Goal: Information Seeking & Learning: Compare options

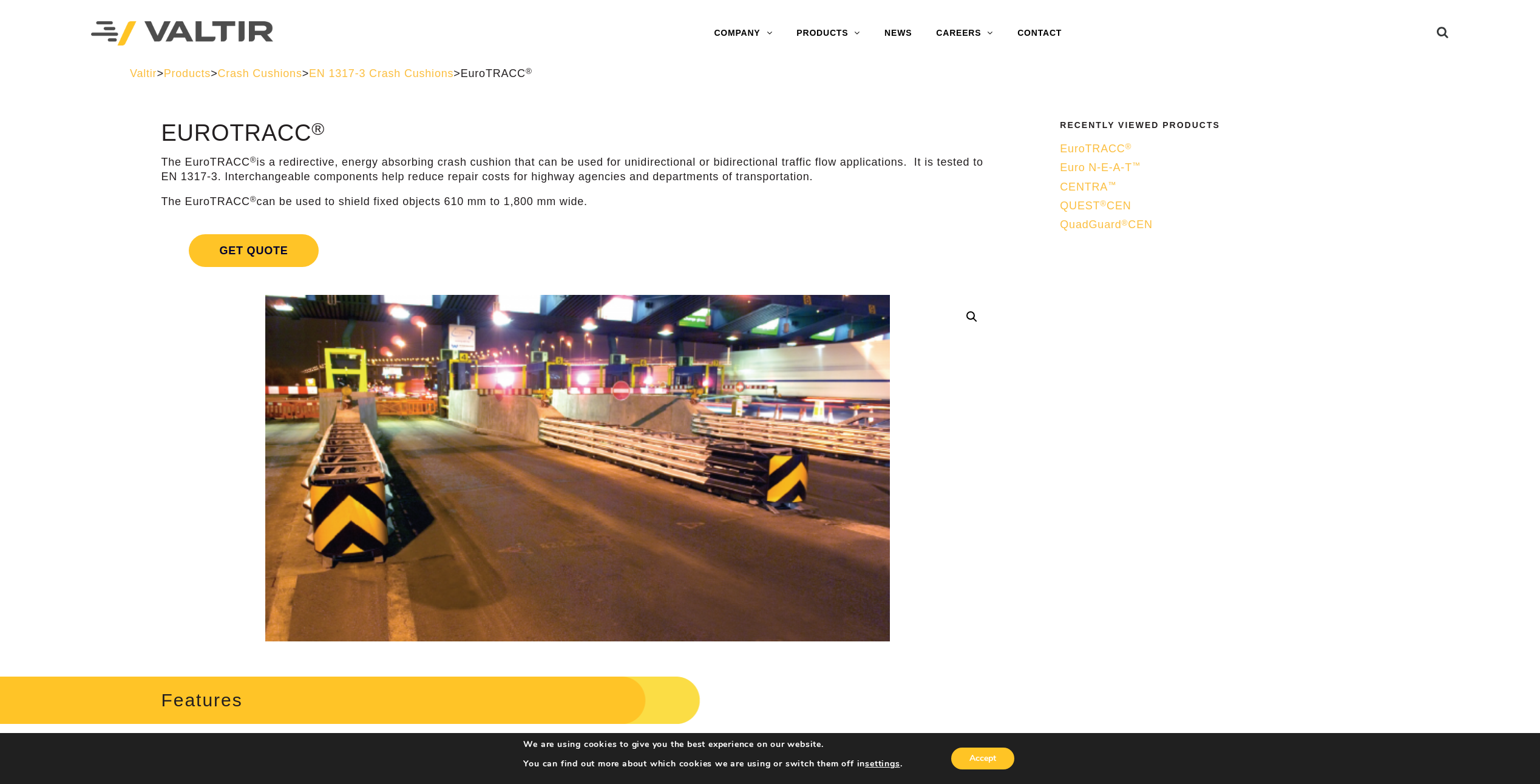
click at [423, 78] on span "EN 1317-3 Crash Cushions" at bounding box center [381, 73] width 144 height 12
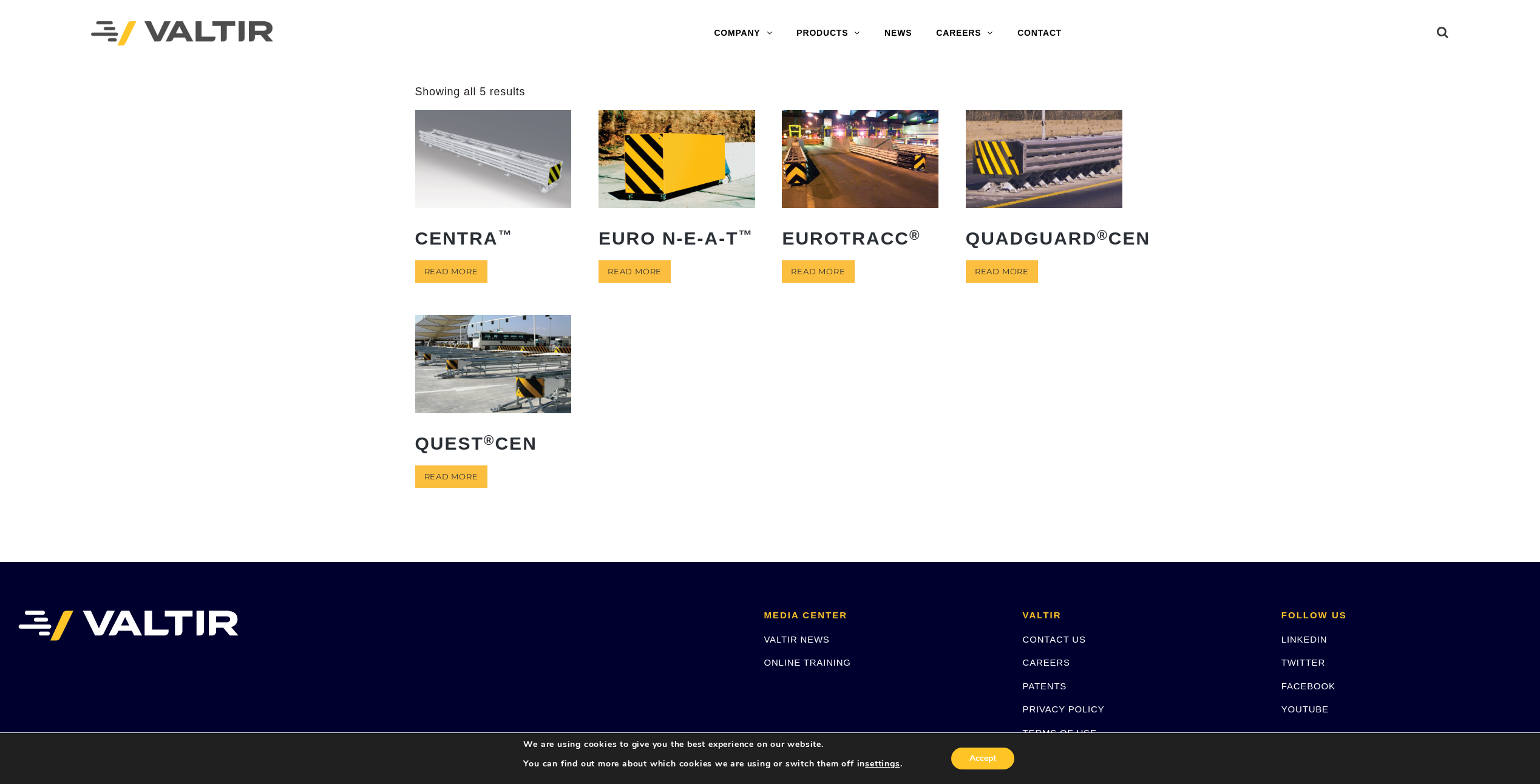
click at [485, 382] on img at bounding box center [493, 364] width 157 height 98
click at [885, 174] on img at bounding box center [861, 159] width 157 height 98
click at [1036, 177] on img at bounding box center [1044, 159] width 157 height 98
click at [522, 401] on img at bounding box center [493, 364] width 157 height 98
click at [512, 171] on img at bounding box center [493, 159] width 157 height 98
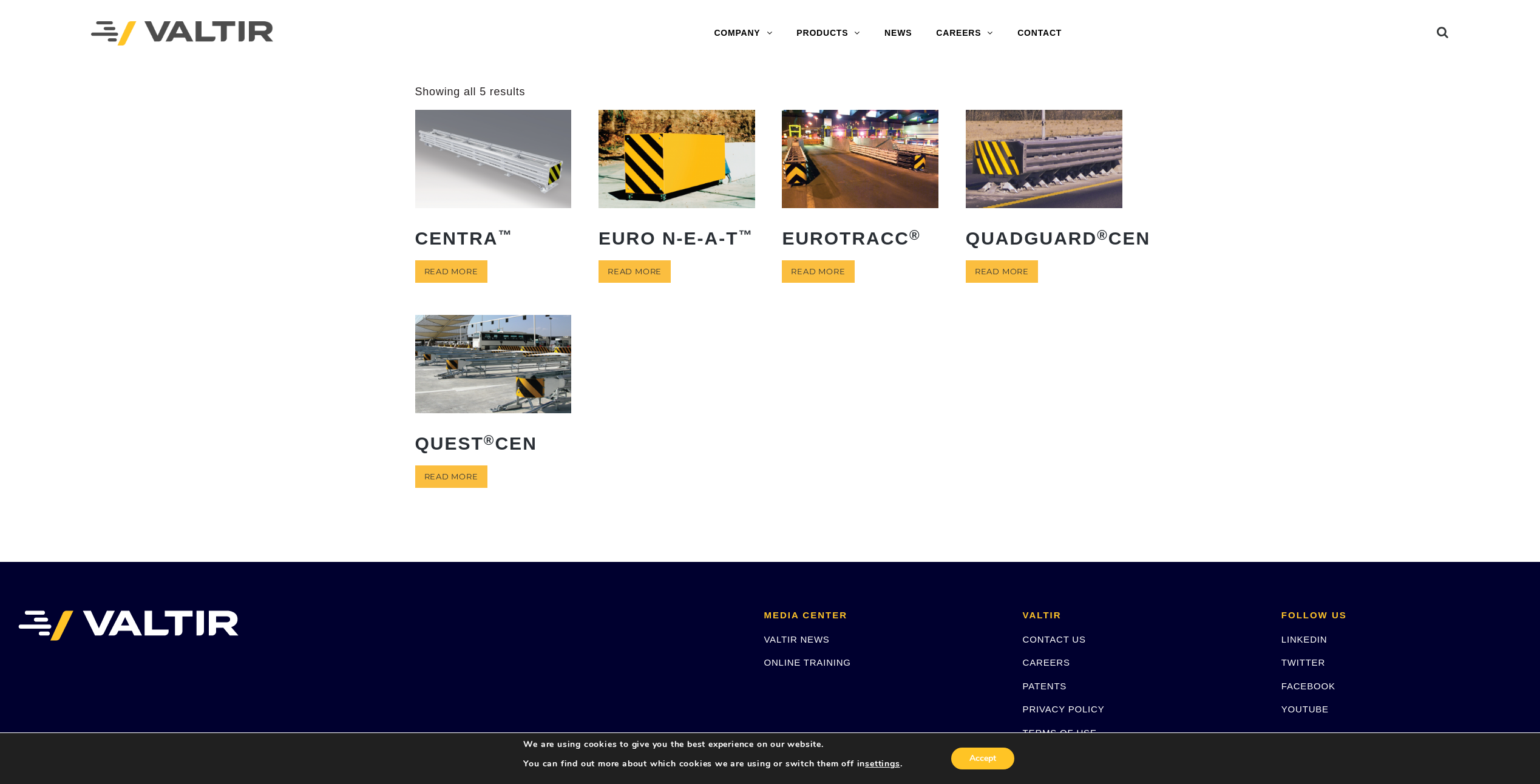
click at [851, 152] on img at bounding box center [861, 159] width 157 height 98
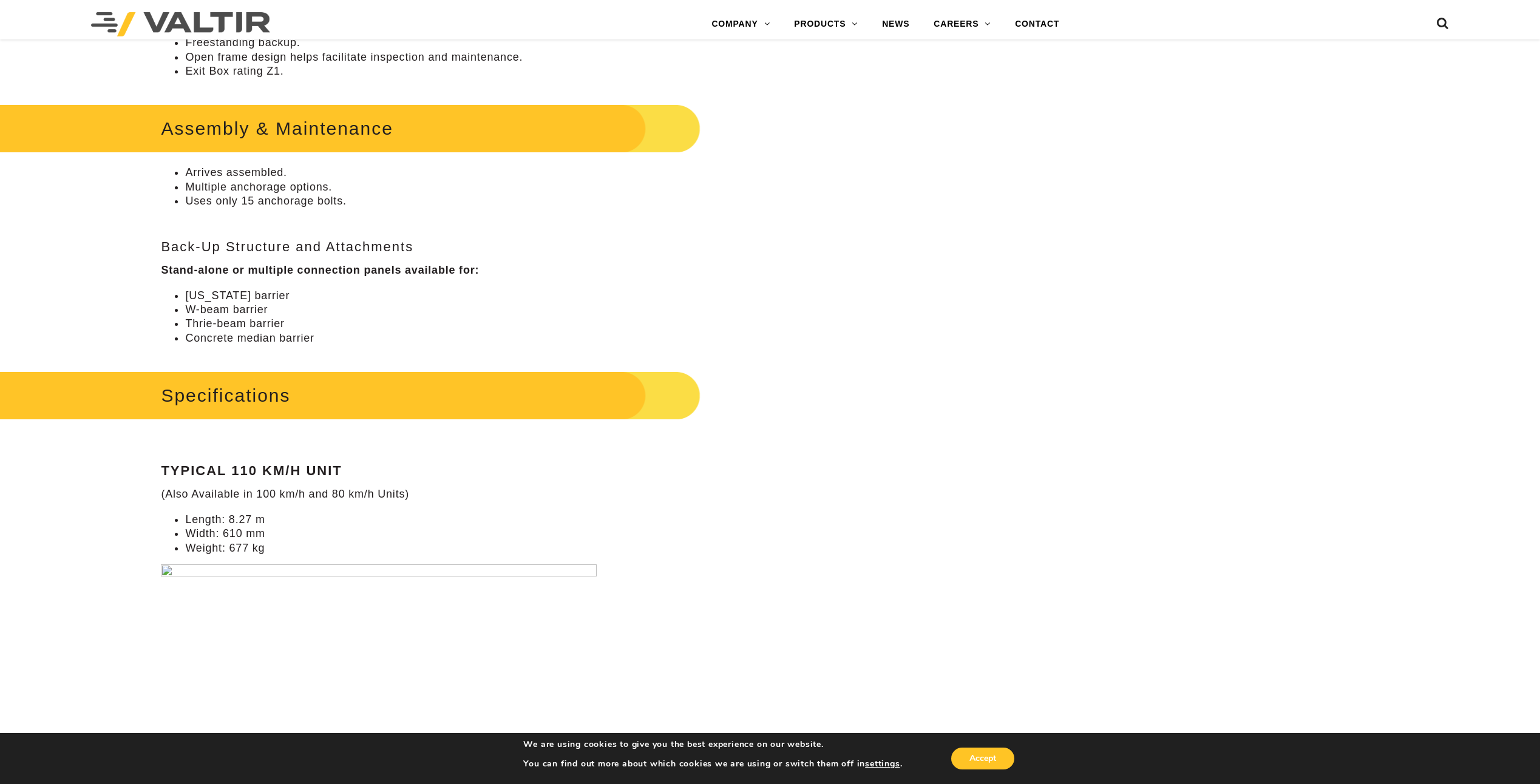
scroll to position [789, 0]
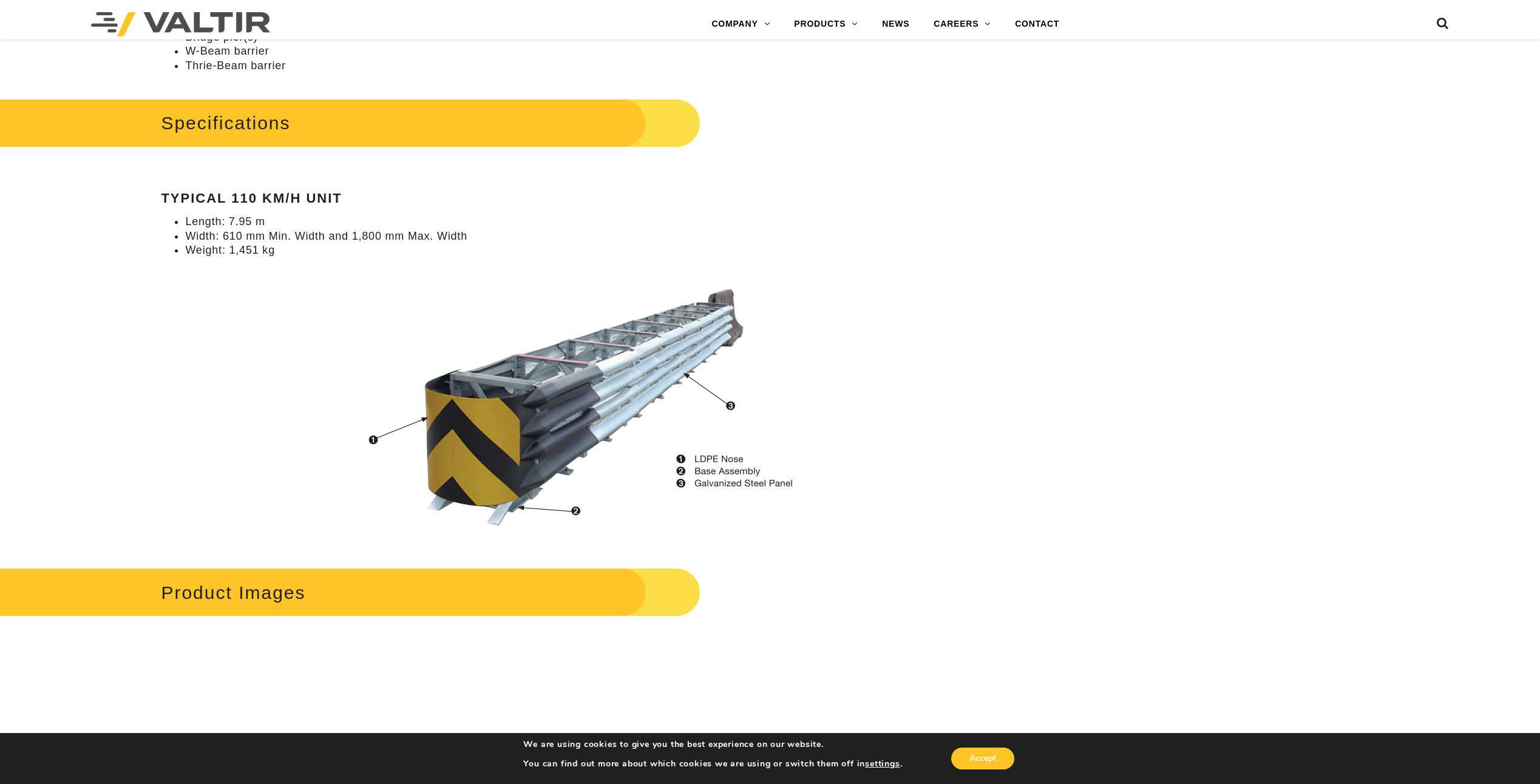
scroll to position [972, 0]
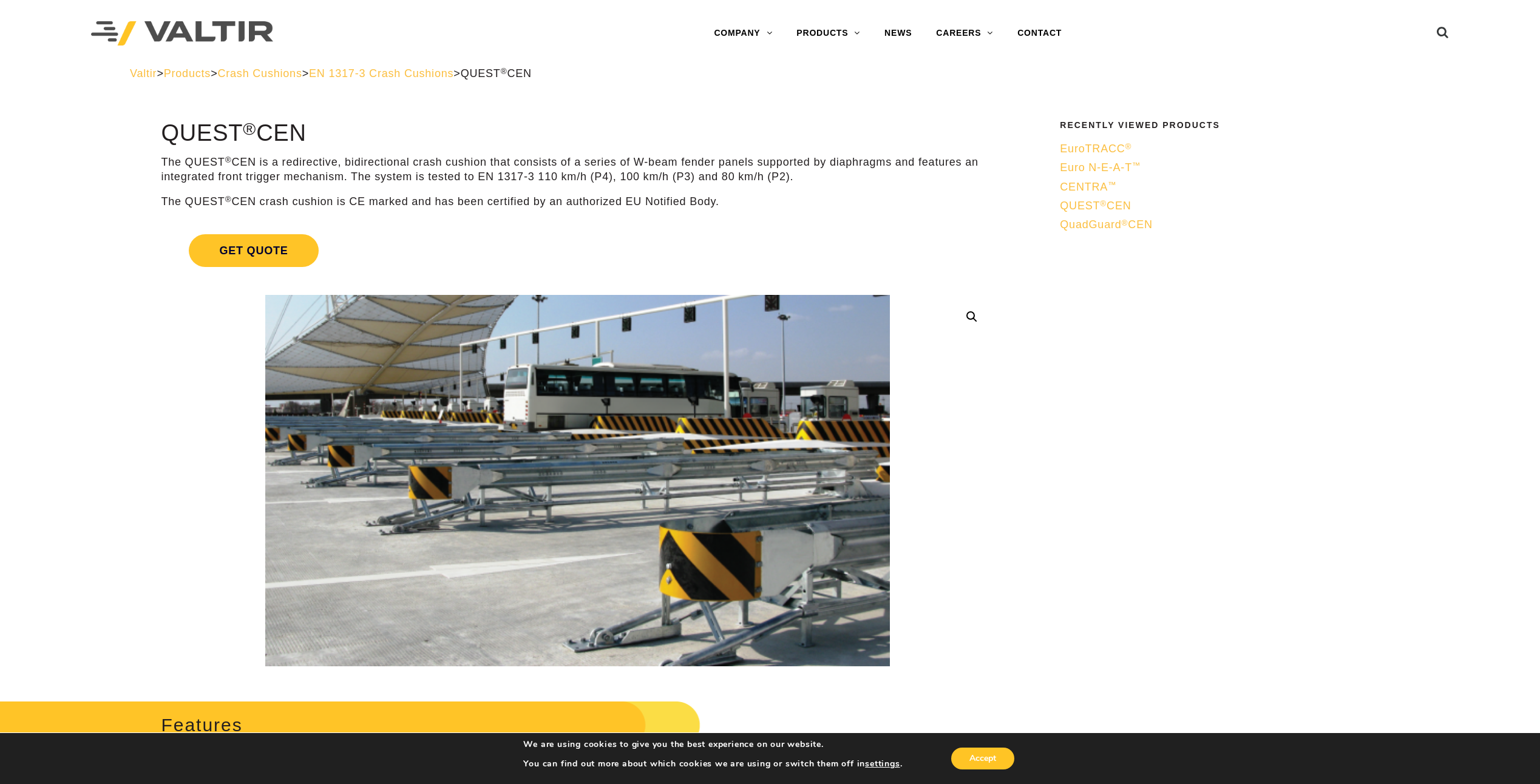
drag, startPoint x: 307, startPoint y: 133, endPoint x: 166, endPoint y: 139, distance: 141.1
click at [166, 139] on h1 "QUEST ® CEN" at bounding box center [578, 133] width 833 height 26
drag, startPoint x: 166, startPoint y: 139, endPoint x: 178, endPoint y: 137, distance: 12.2
copy h1 "QUEST ® CEN"
click at [755, 432] on img at bounding box center [577, 481] width 625 height 372
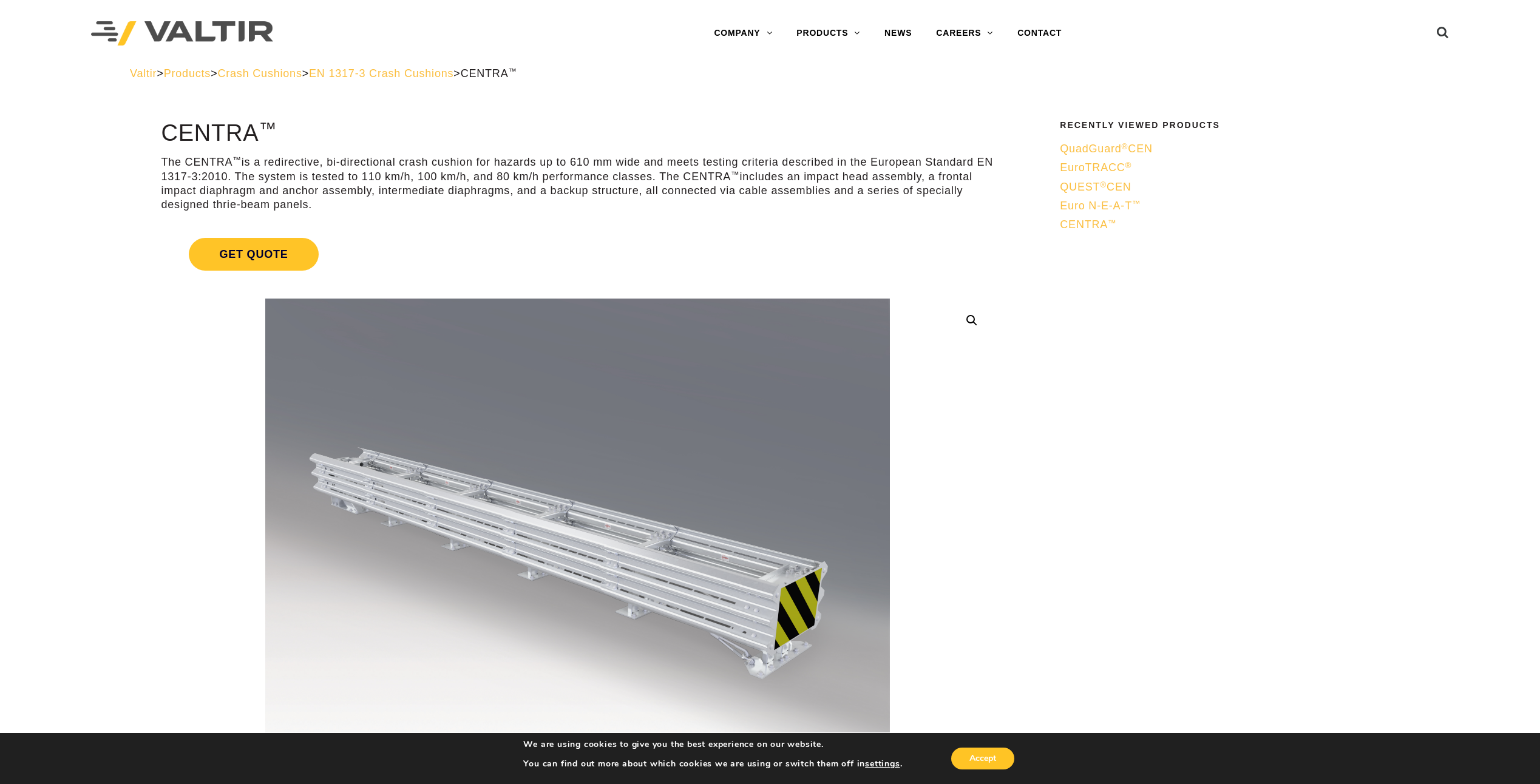
drag, startPoint x: 257, startPoint y: 131, endPoint x: 167, endPoint y: 132, distance: 90.0
click at [167, 132] on h1 "CENTRA ™" at bounding box center [578, 133] width 833 height 26
copy h1 "CENTRA"
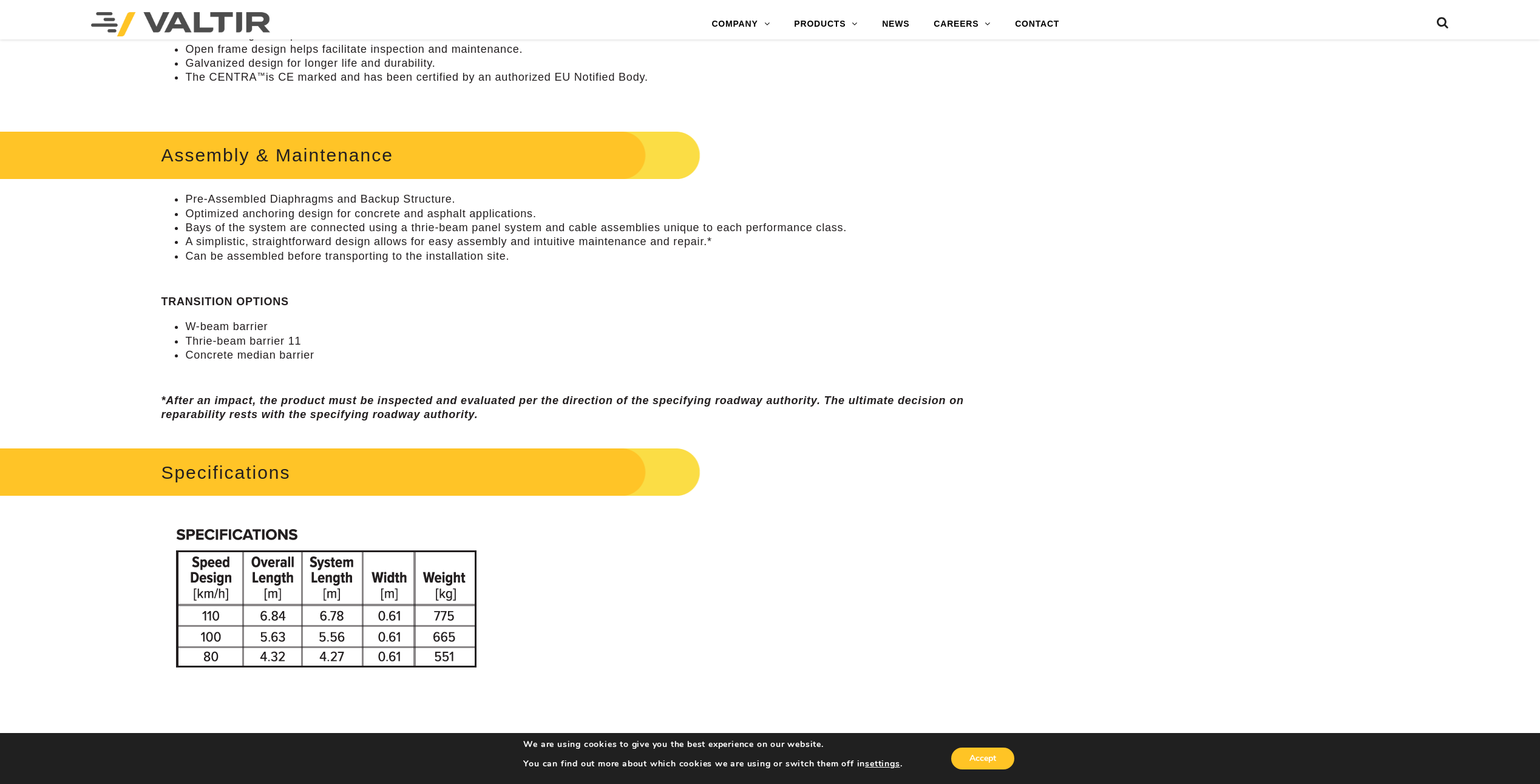
scroll to position [911, 0]
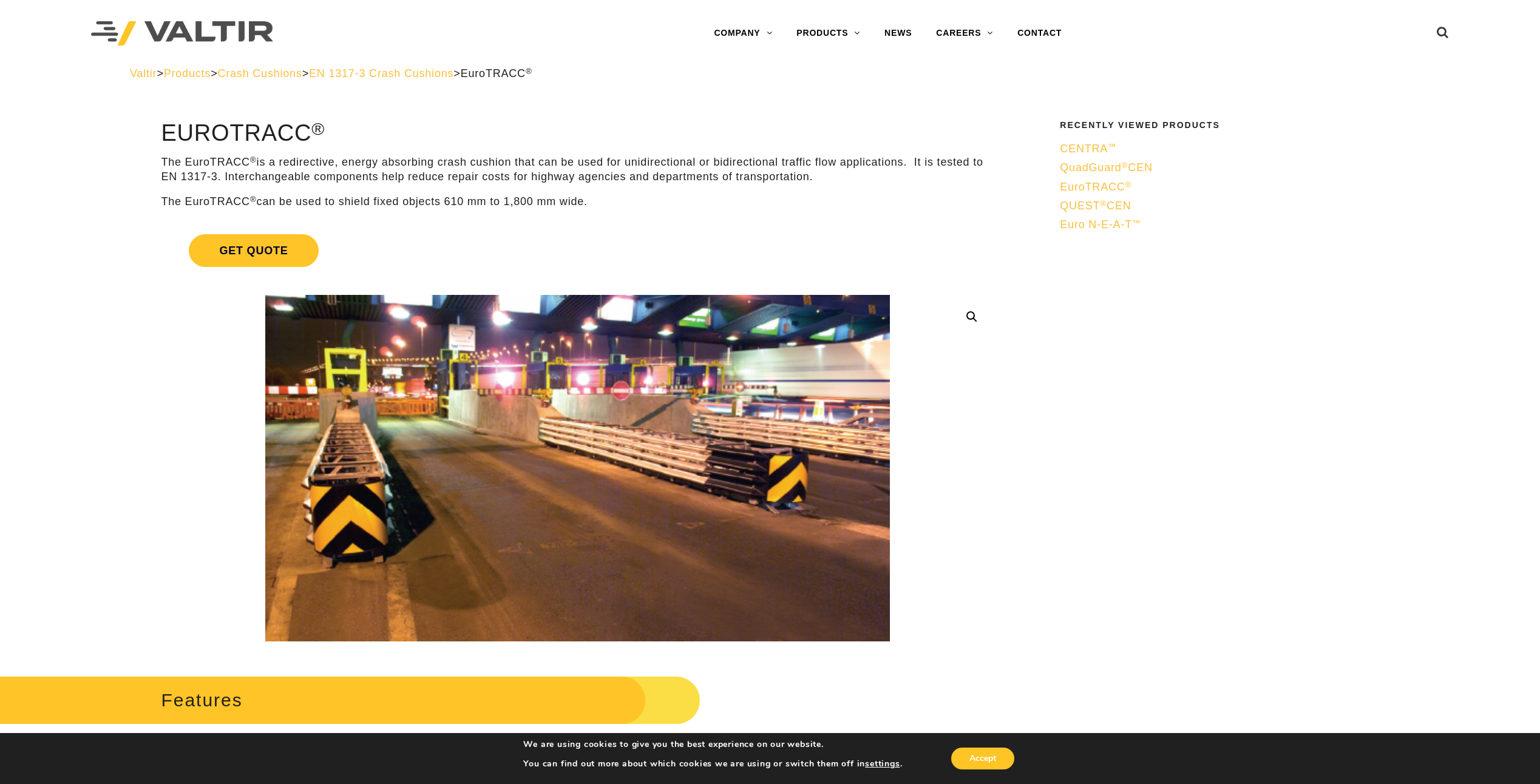
drag, startPoint x: 310, startPoint y: 135, endPoint x: 164, endPoint y: 132, distance: 146.0
click at [164, 132] on h1 "EuroTRACC ®" at bounding box center [578, 133] width 833 height 26
copy h1 "EuroTRACC"
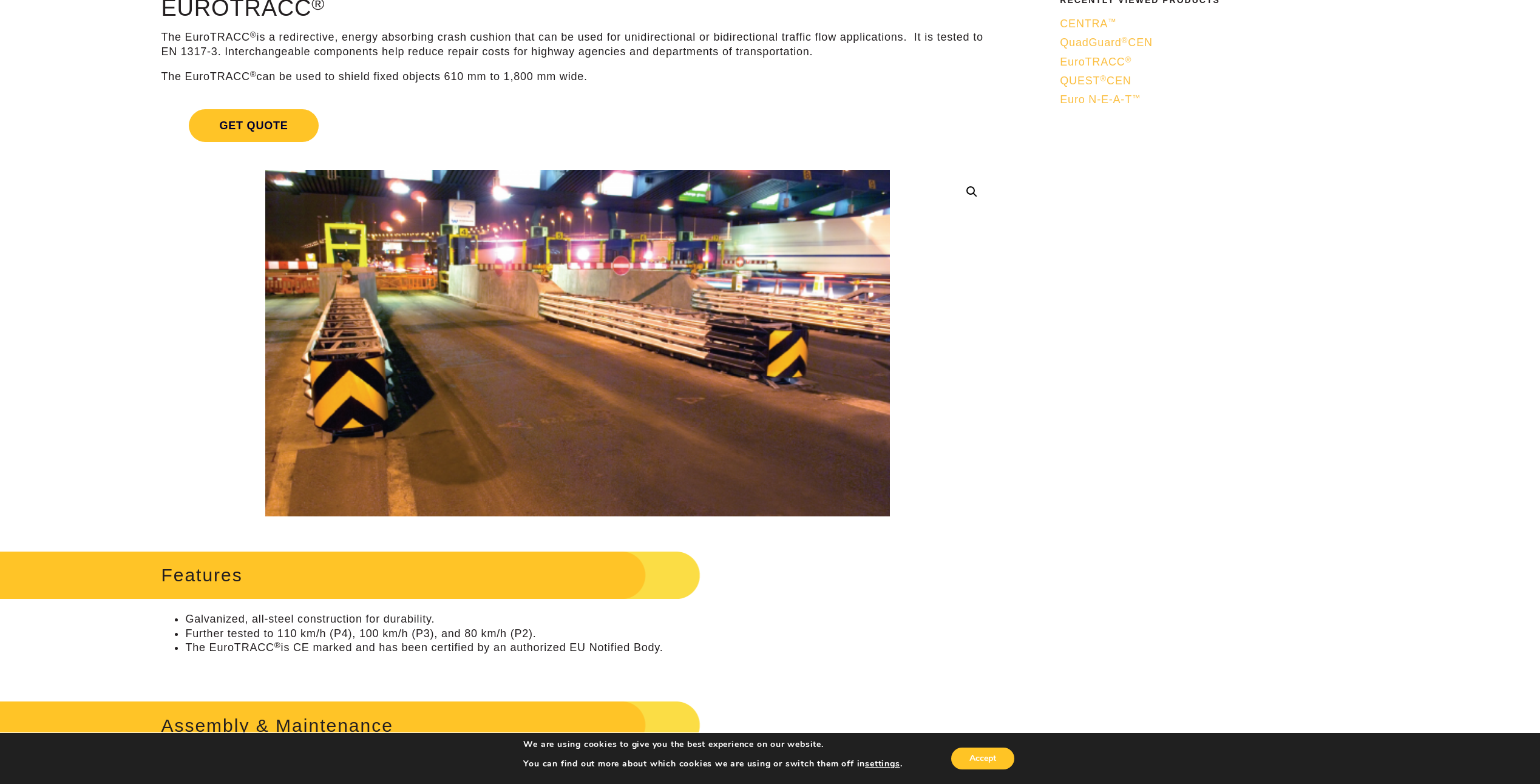
scroll to position [122, 0]
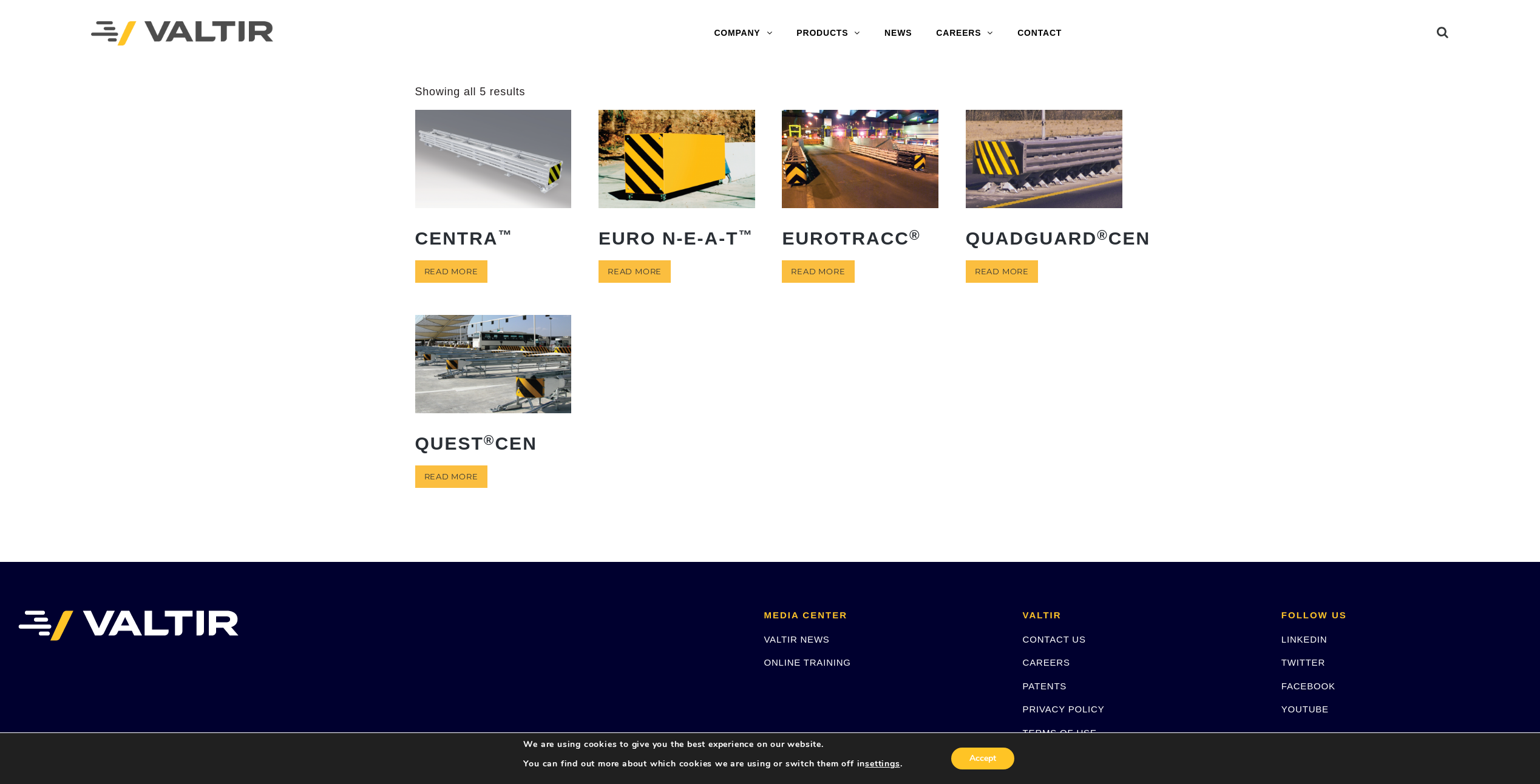
click at [518, 185] on img at bounding box center [493, 159] width 157 height 98
click at [498, 402] on img at bounding box center [493, 364] width 157 height 98
click at [1052, 180] on img at bounding box center [1044, 159] width 157 height 98
click at [505, 181] on img at bounding box center [493, 159] width 157 height 98
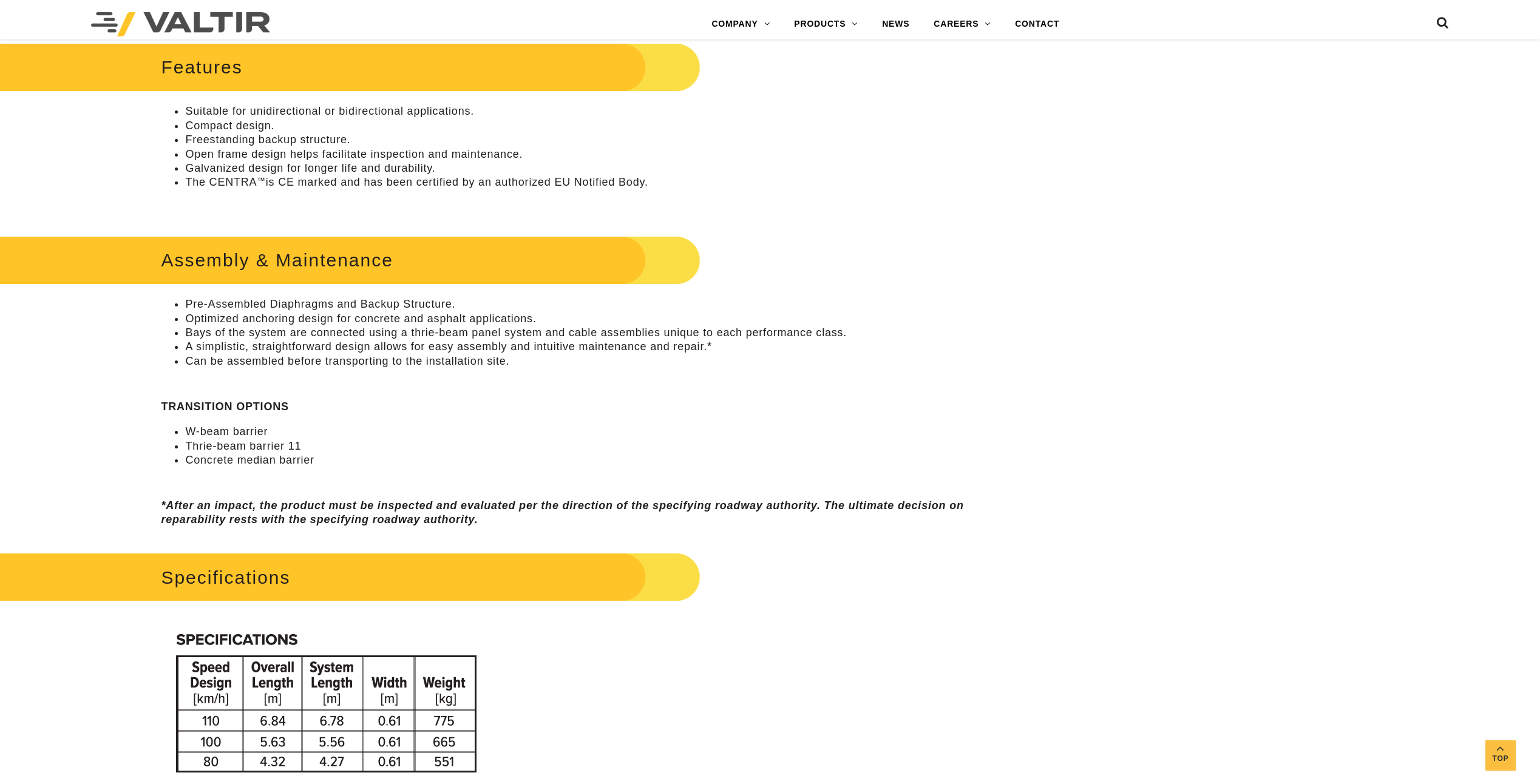
scroll to position [850, 0]
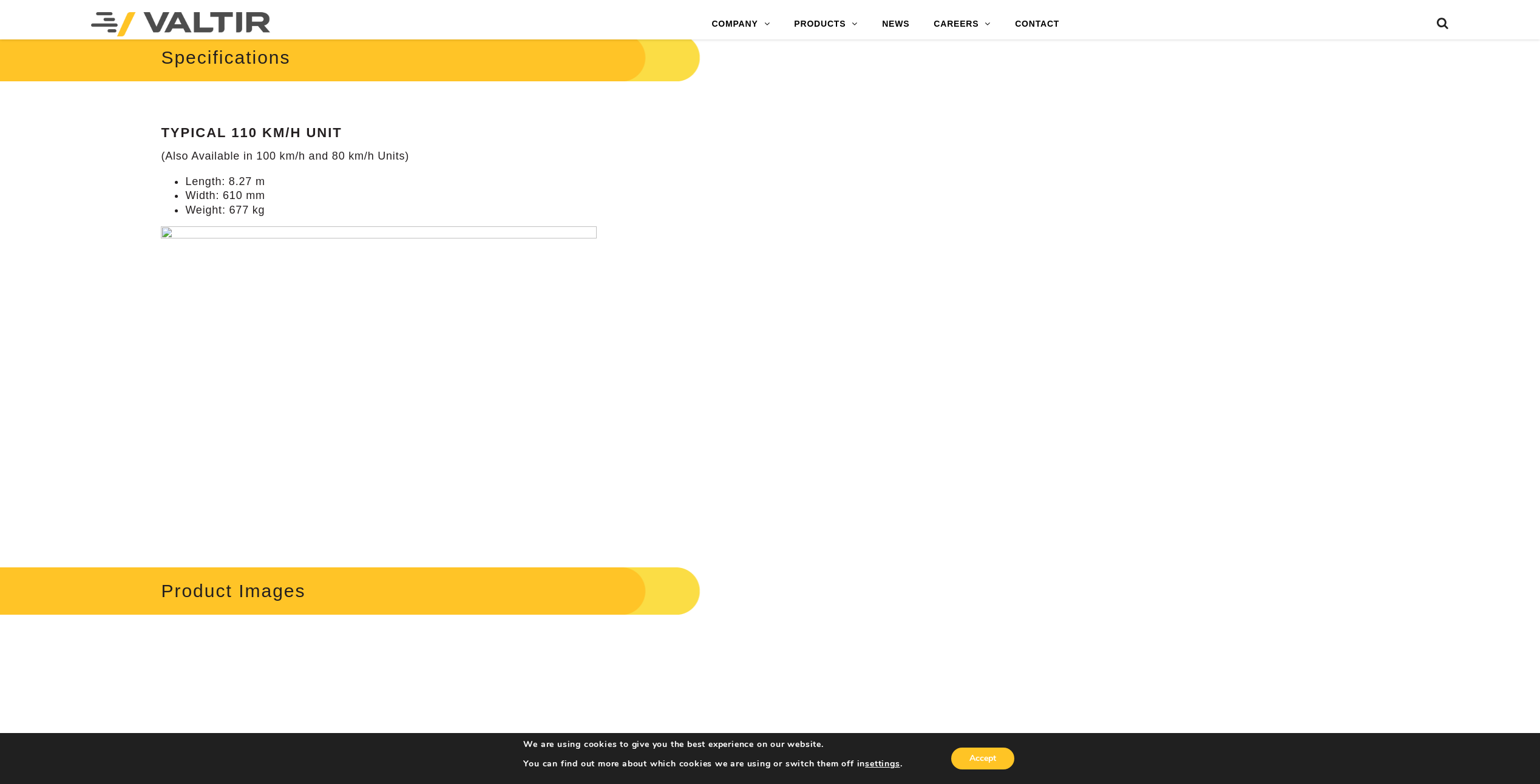
scroll to position [1092, 0]
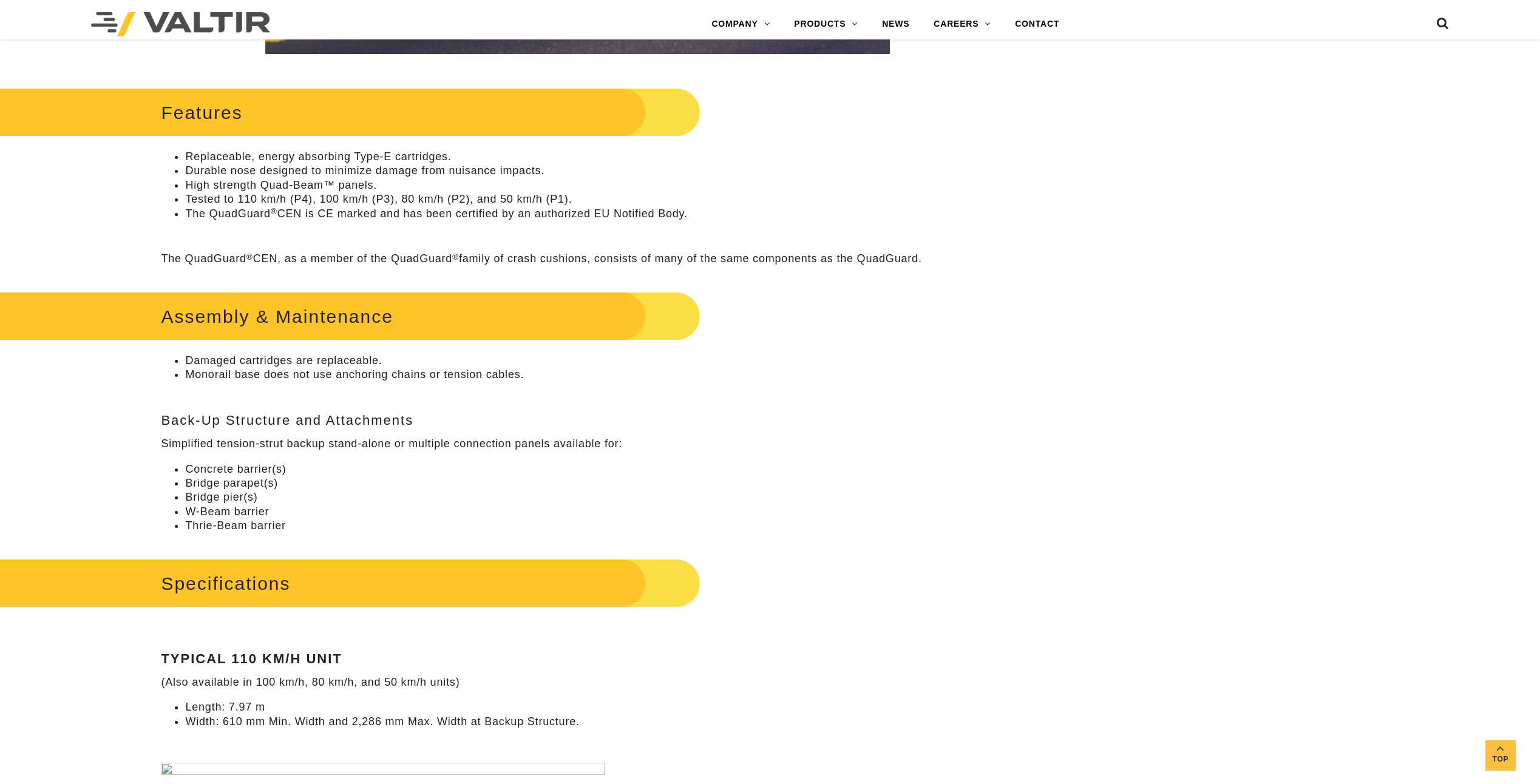
scroll to position [729, 0]
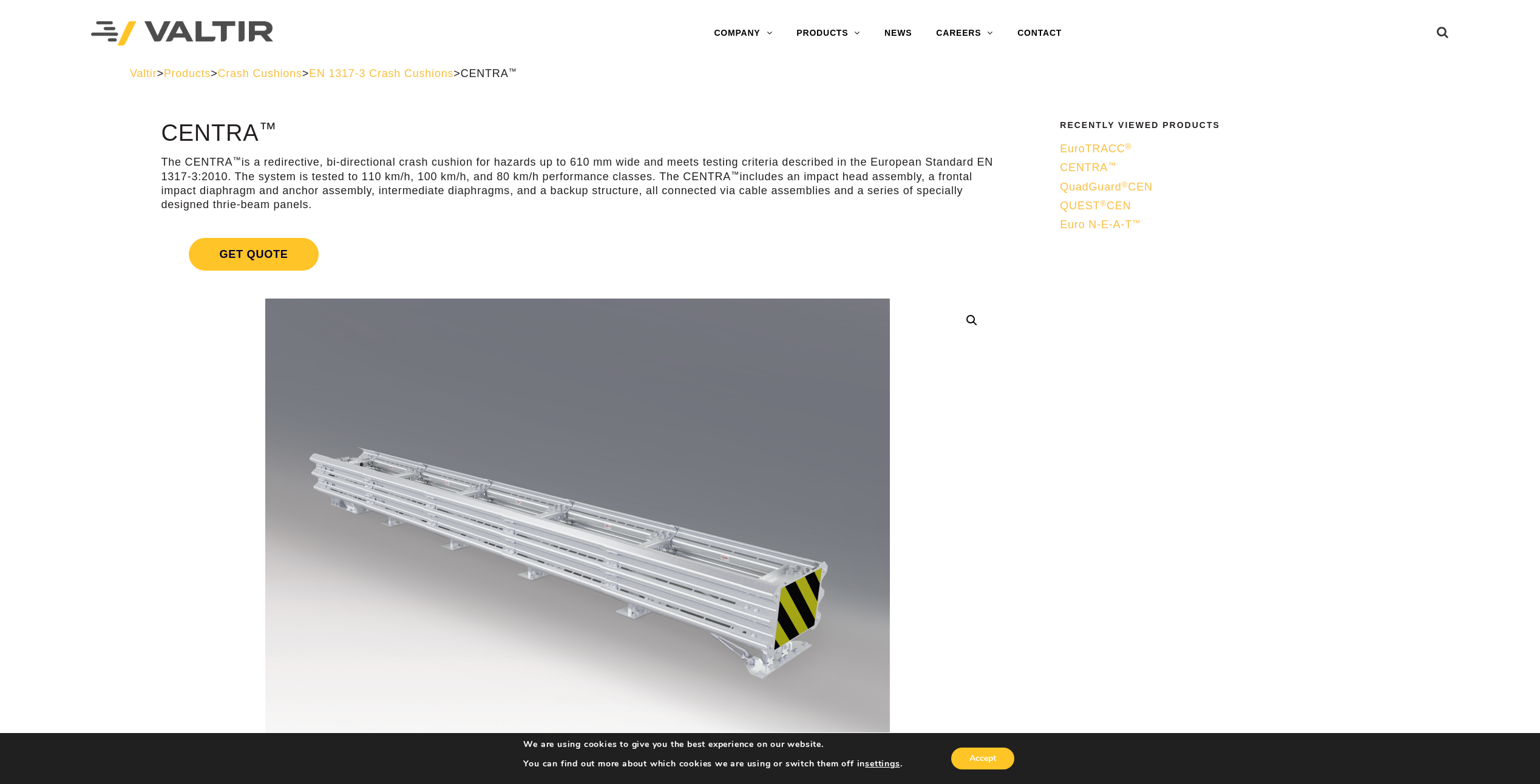
drag, startPoint x: 257, startPoint y: 132, endPoint x: 167, endPoint y: 125, distance: 90.3
click at [167, 125] on h1 "CENTRA ™" at bounding box center [578, 133] width 833 height 26
copy h1 "CENTRA"
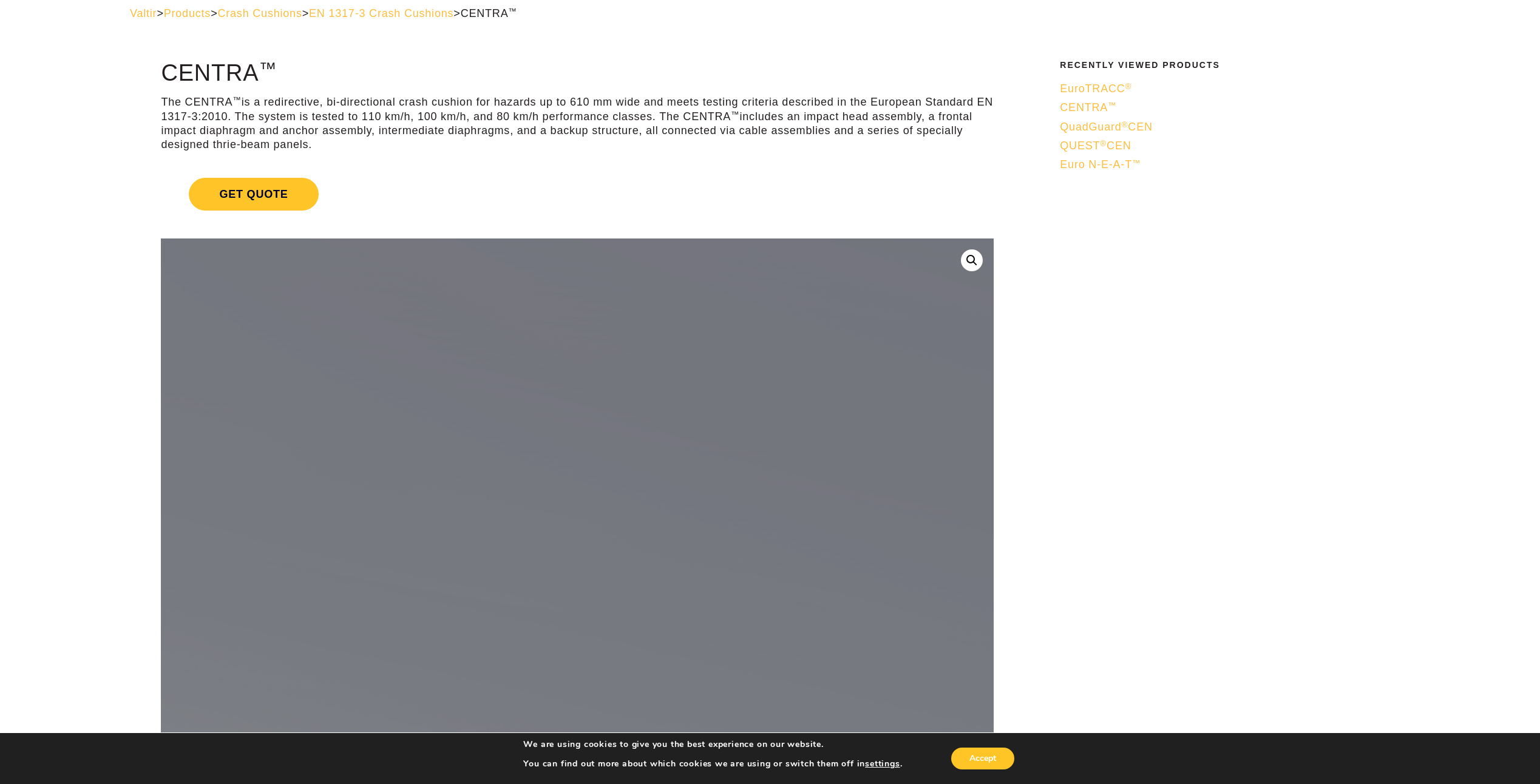
scroll to position [61, 0]
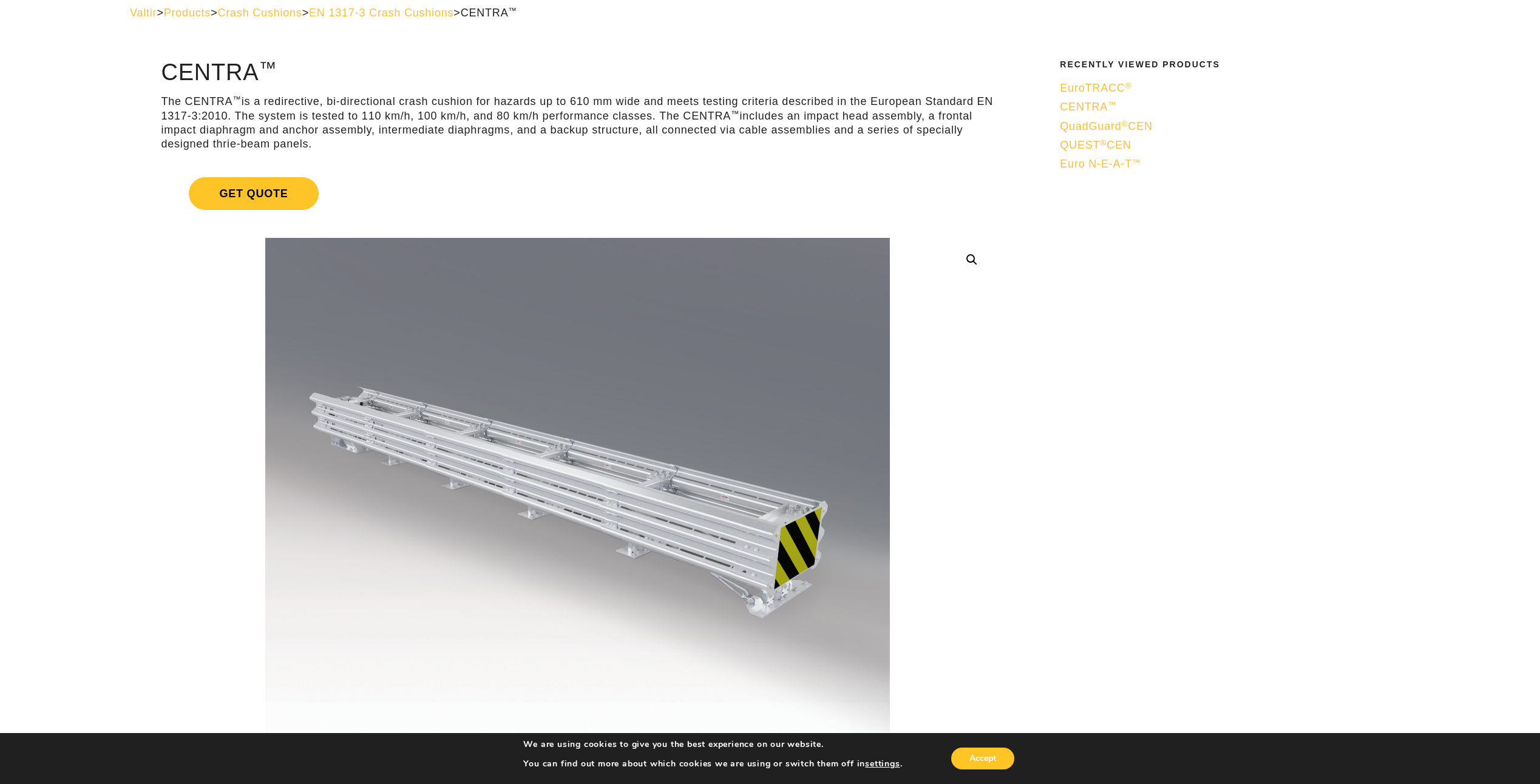
copy h1 "CENTRA"
